Goal: Check status: Check status

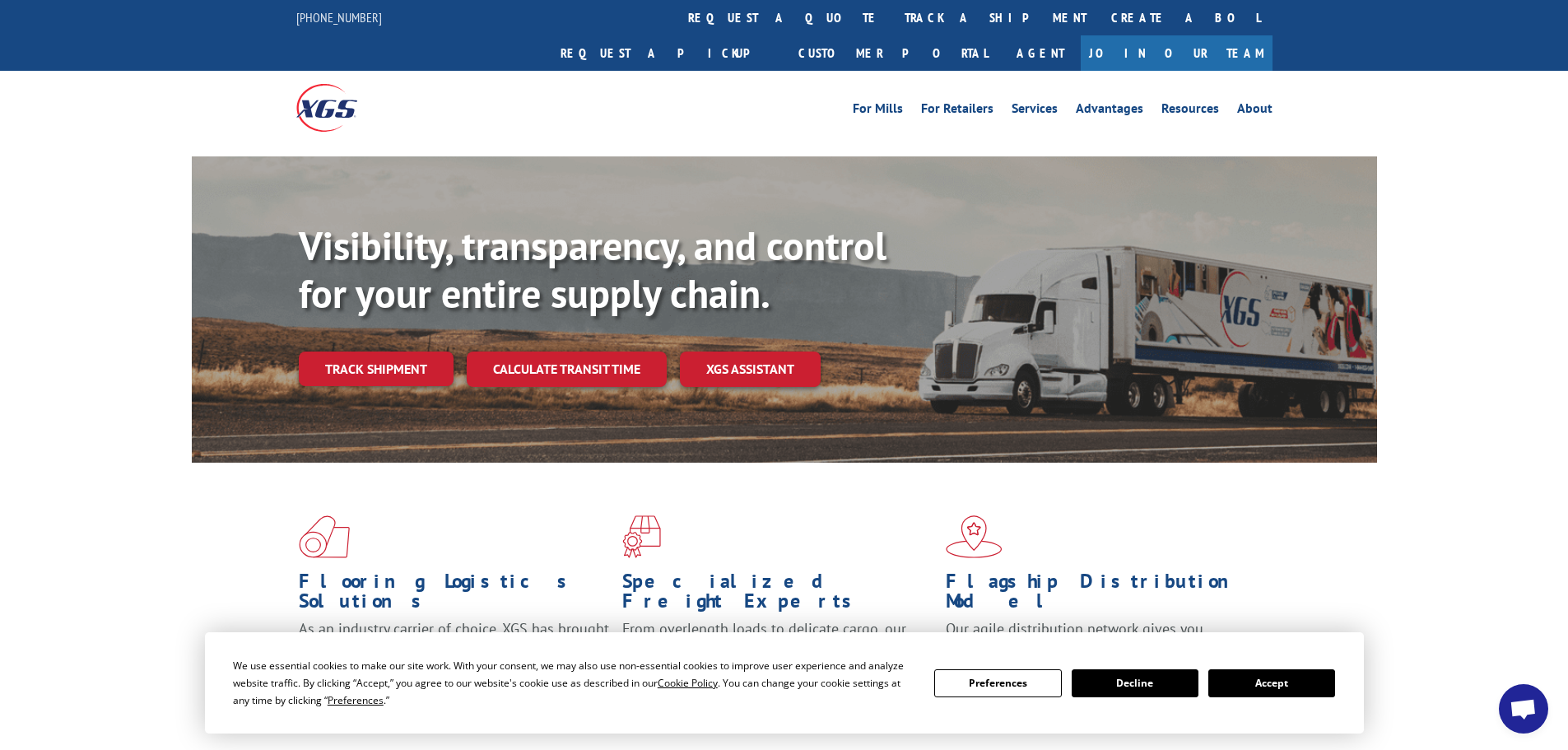
click at [331, 352] on link "Track shipment" at bounding box center [376, 368] width 155 height 34
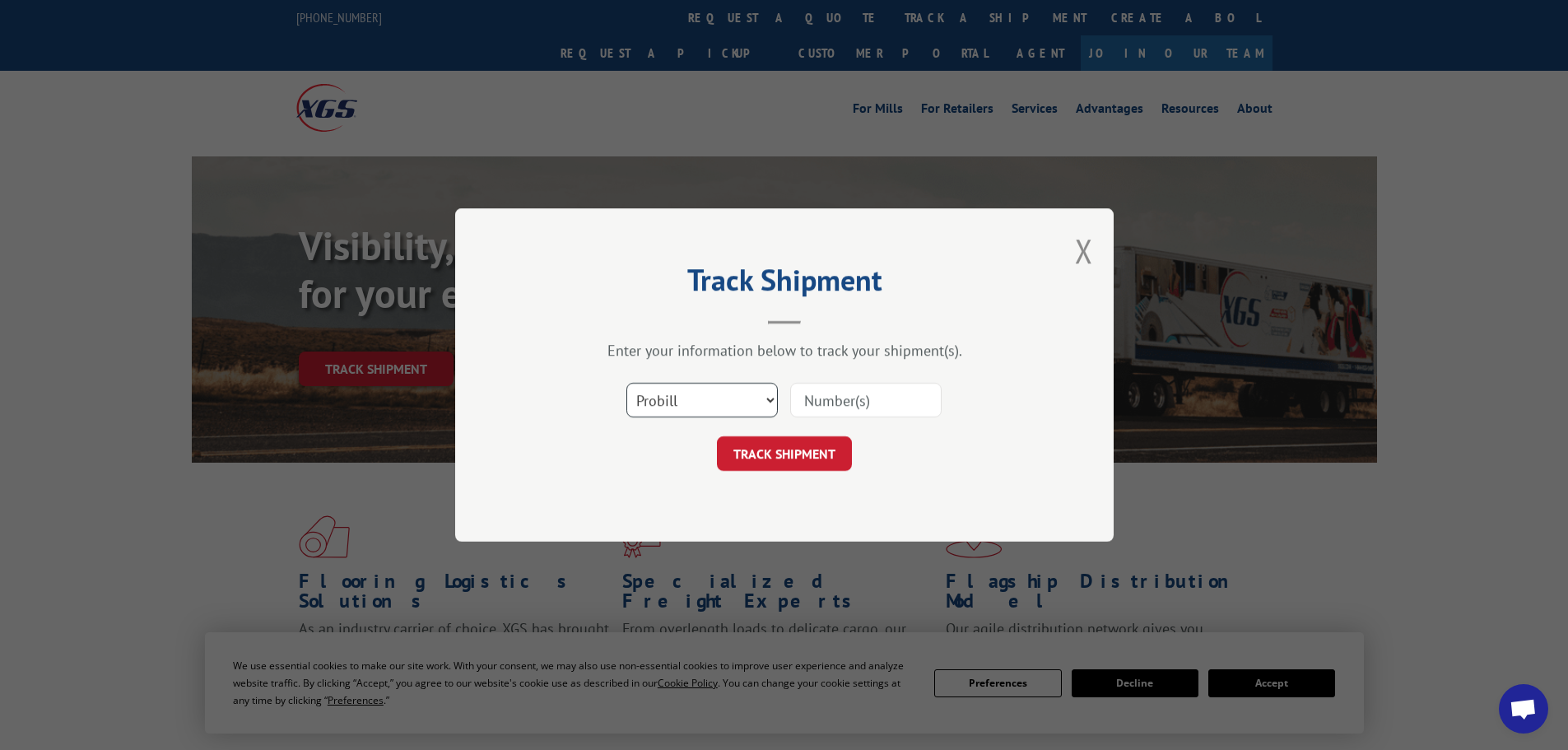
click at [706, 401] on select "Select category... Probill BOL PO" at bounding box center [702, 399] width 152 height 34
select select "bol"
click at [627, 382] on select "Select category... Probill BOL PO" at bounding box center [702, 399] width 152 height 34
click at [836, 404] on input at bounding box center [866, 399] width 152 height 34
paste input "5668583"
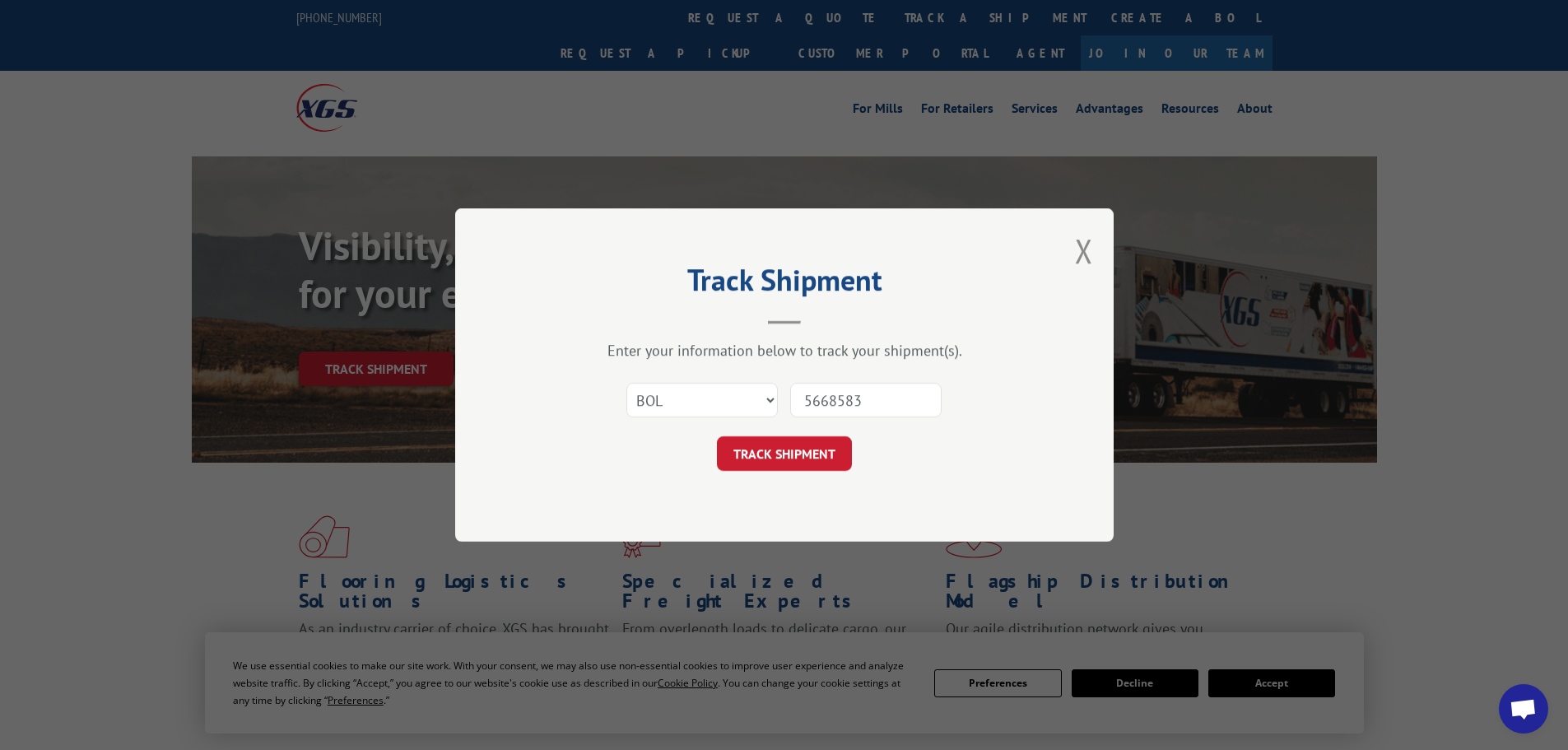
type input "5668583"
click at [794, 456] on button "TRACK SHIPMENT" at bounding box center [784, 453] width 135 height 34
